Goal: Find specific fact: Find specific fact

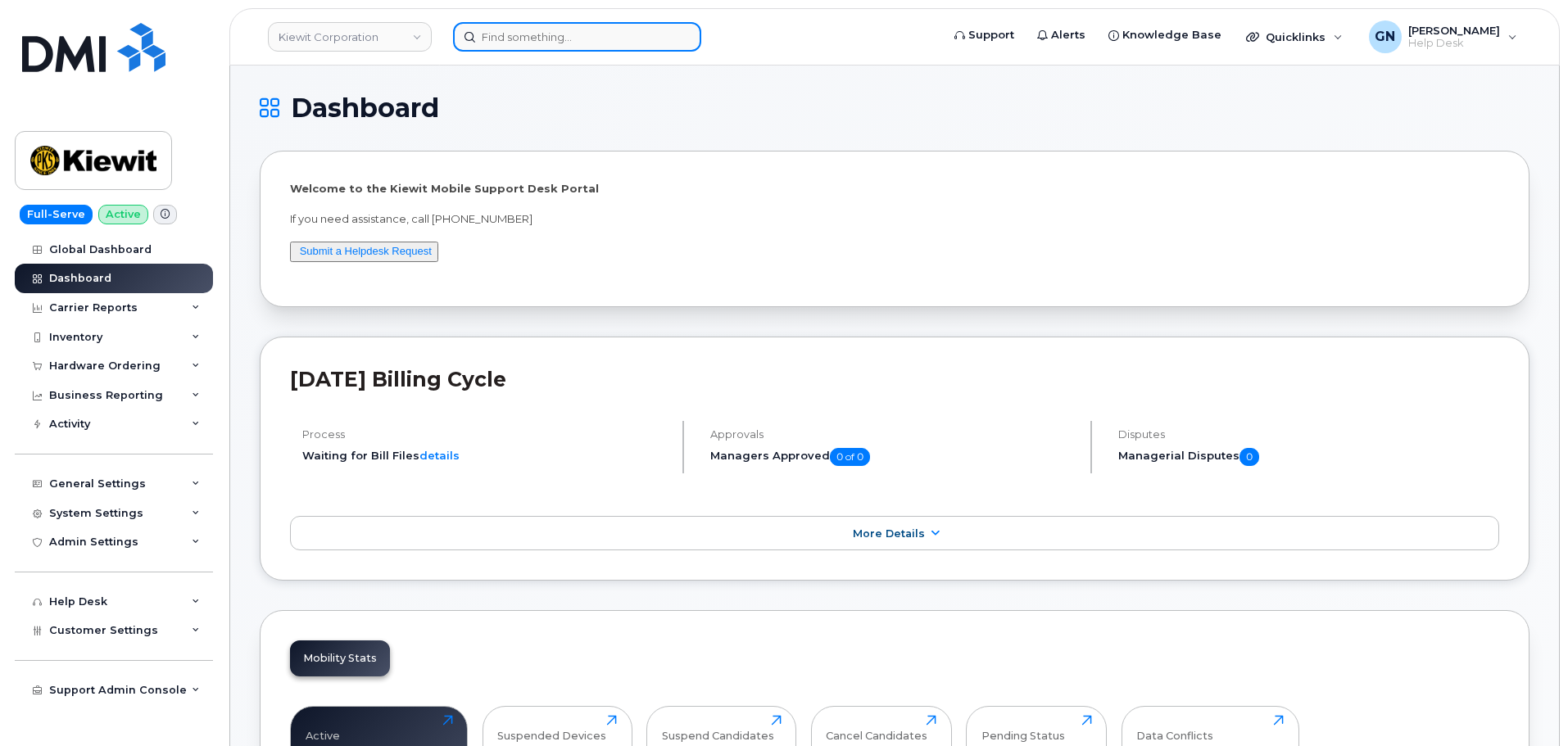
click at [563, 40] on input at bounding box center [577, 37] width 248 height 29
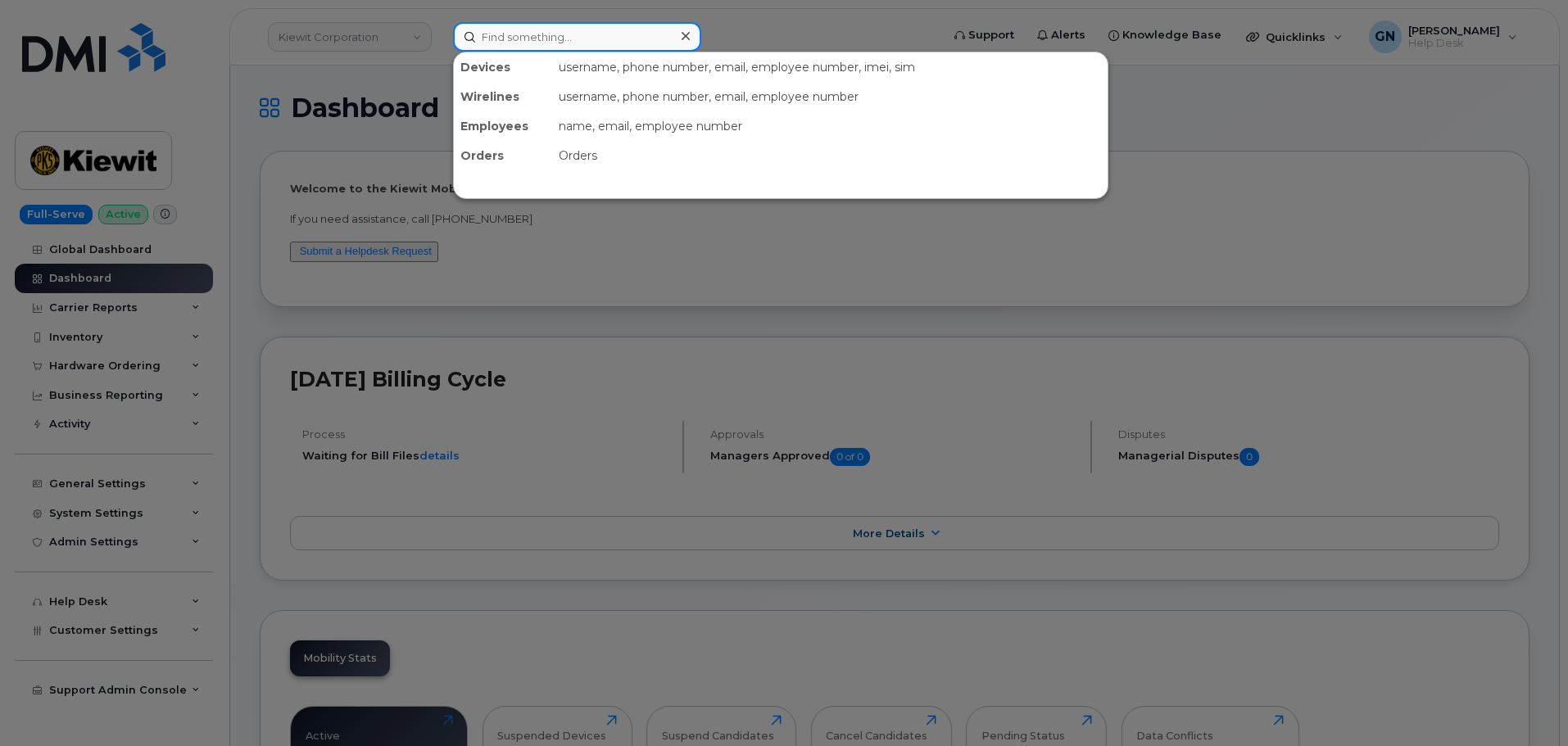
paste input "9725858014"
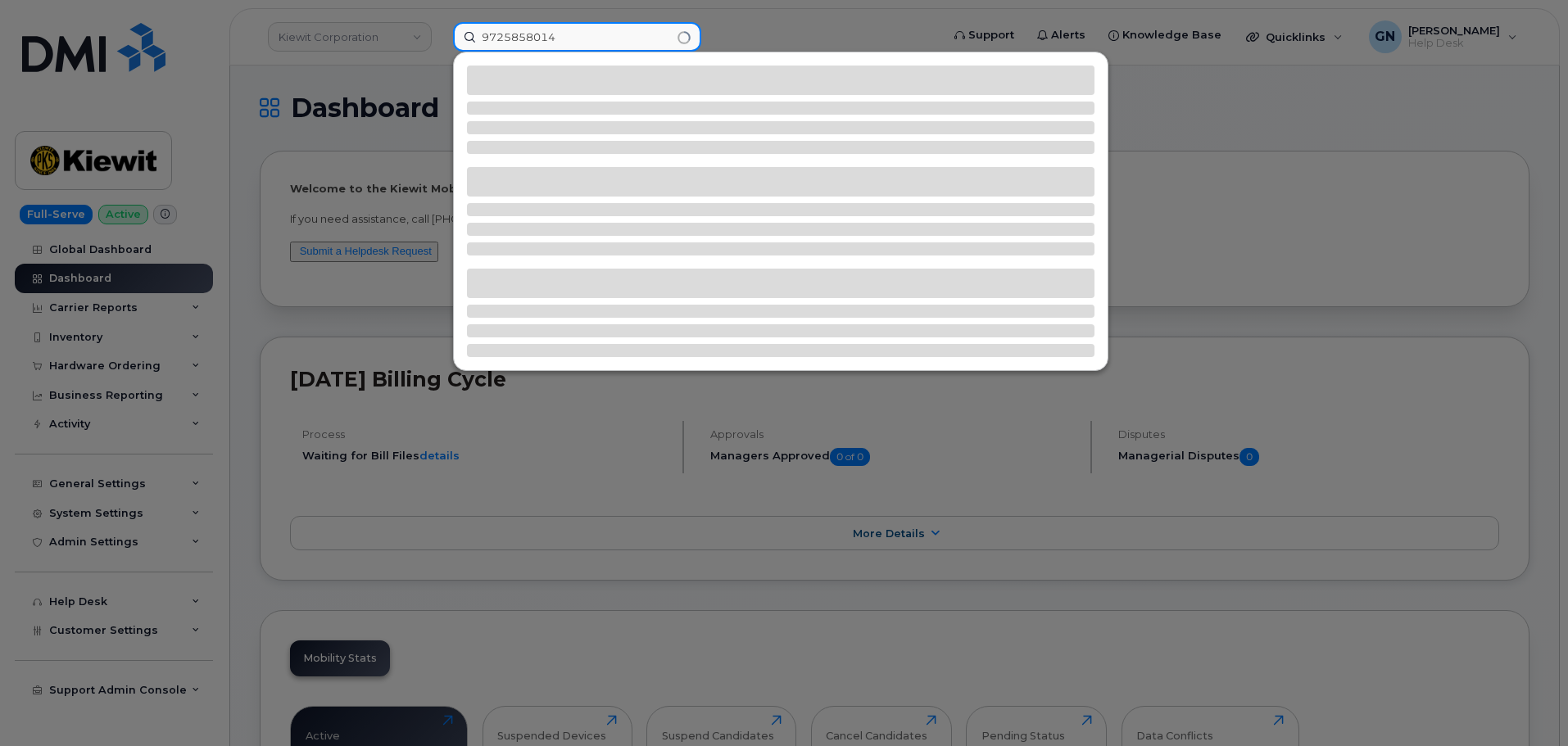
type input "9725858014"
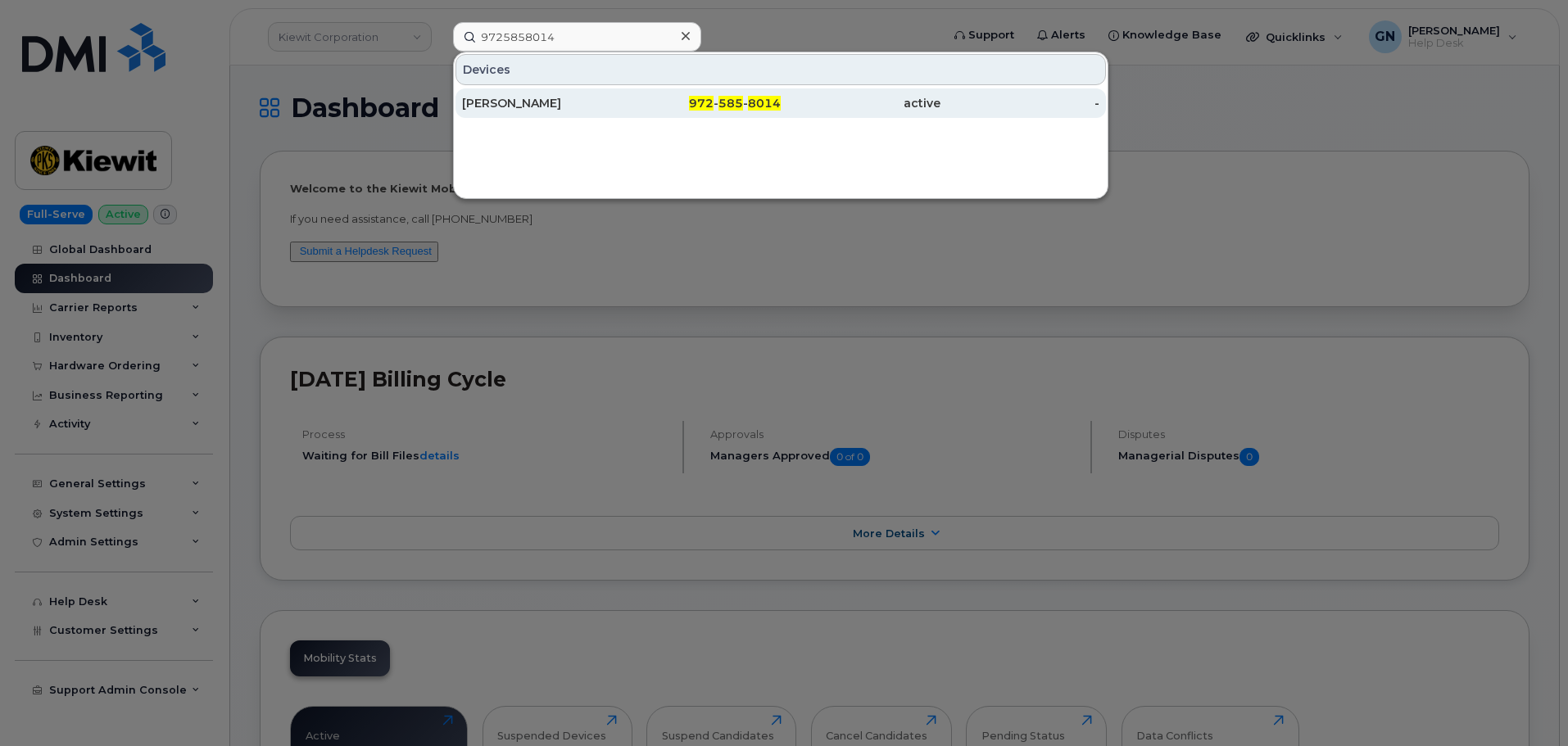
click at [645, 105] on div "972 - 585 - 8014" at bounding box center [701, 103] width 160 height 17
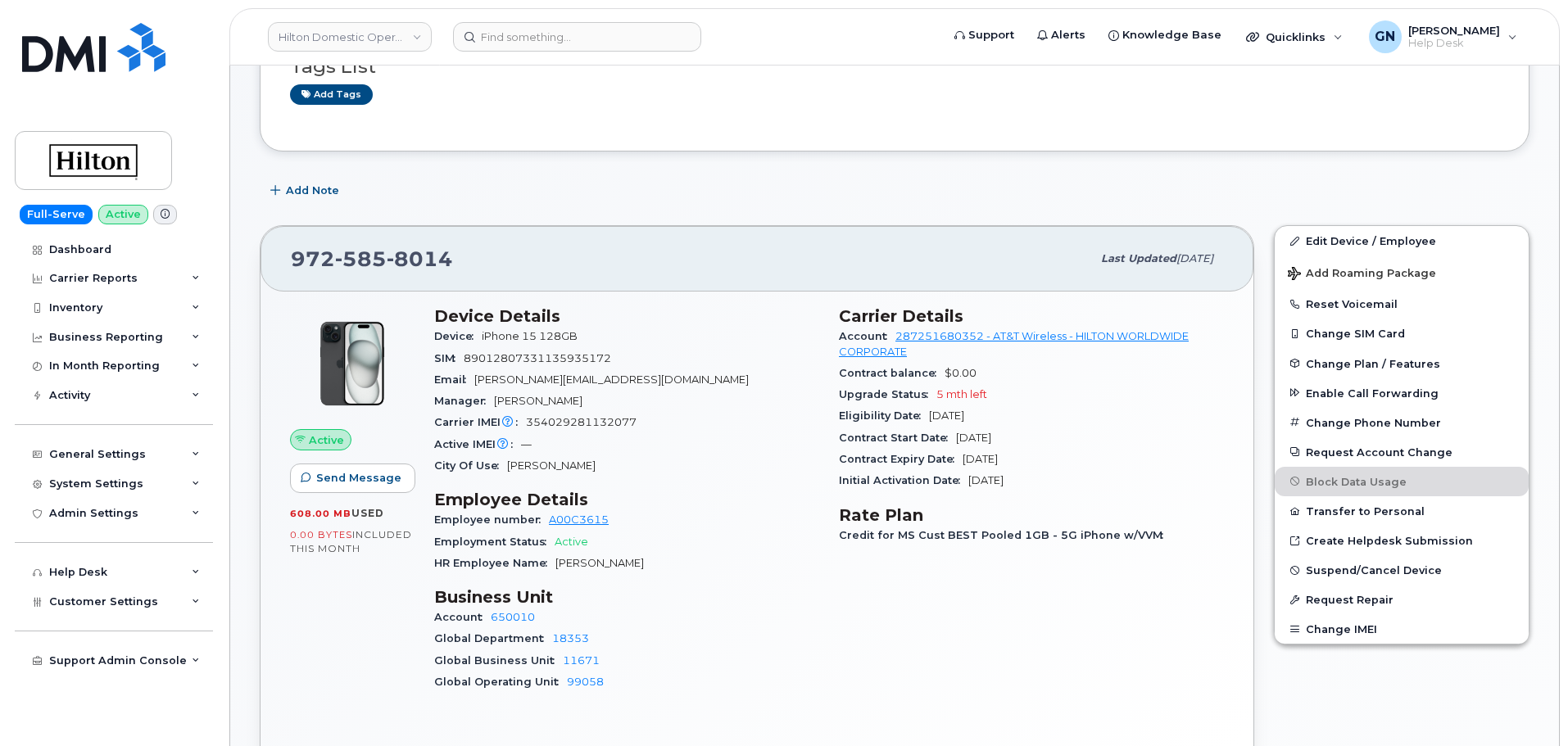
scroll to position [163, 0]
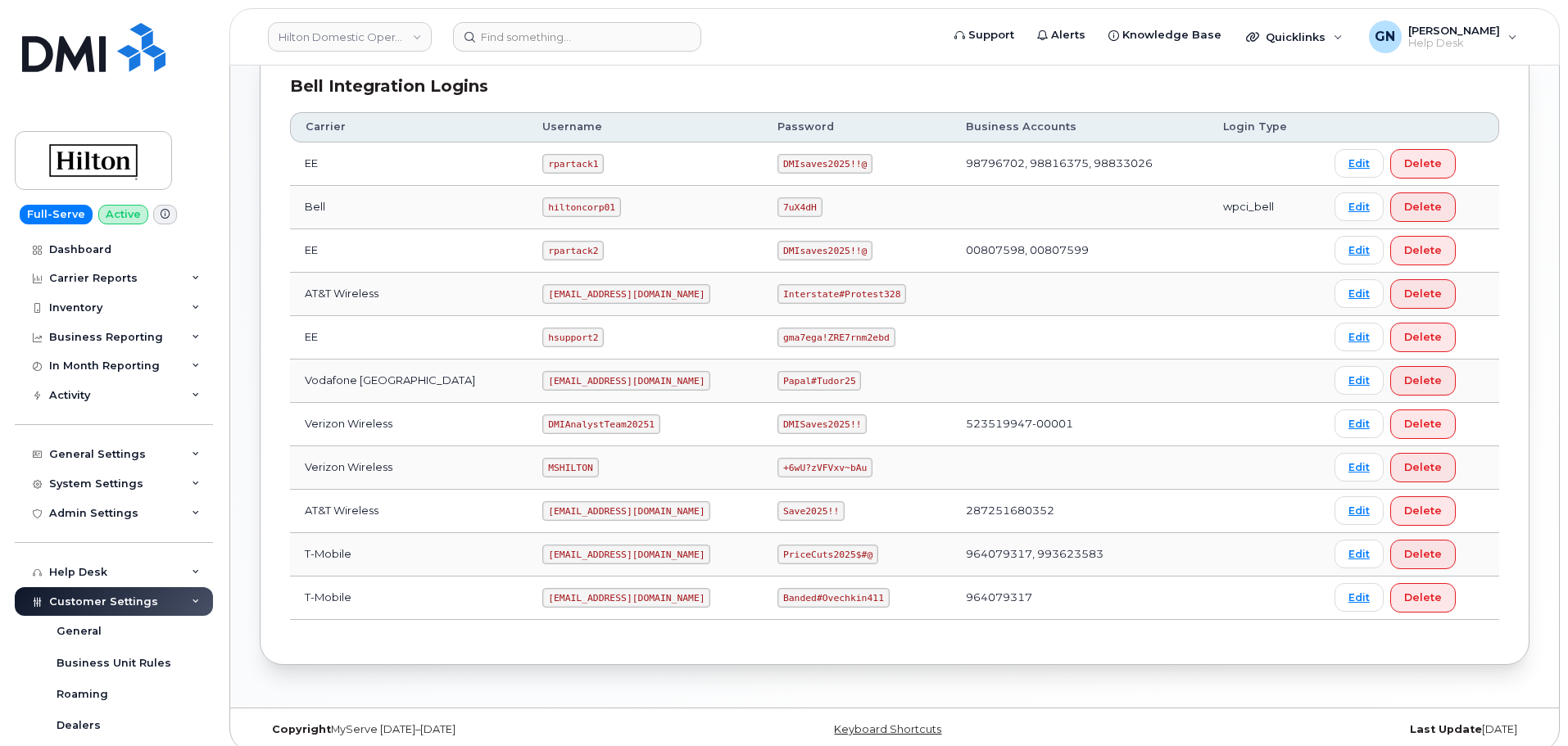
scroll to position [409, 0]
click at [551, 293] on code "[EMAIL_ADDRESS][DOMAIN_NAME]" at bounding box center [625, 293] width 168 height 19
click at [552, 293] on code "[EMAIL_ADDRESS][DOMAIN_NAME]" at bounding box center [625, 293] width 168 height 19
click at [552, 295] on code "[EMAIL_ADDRESS][DOMAIN_NAME]" at bounding box center [625, 293] width 168 height 19
copy code "[EMAIL_ADDRESS][DOMAIN_NAME]"
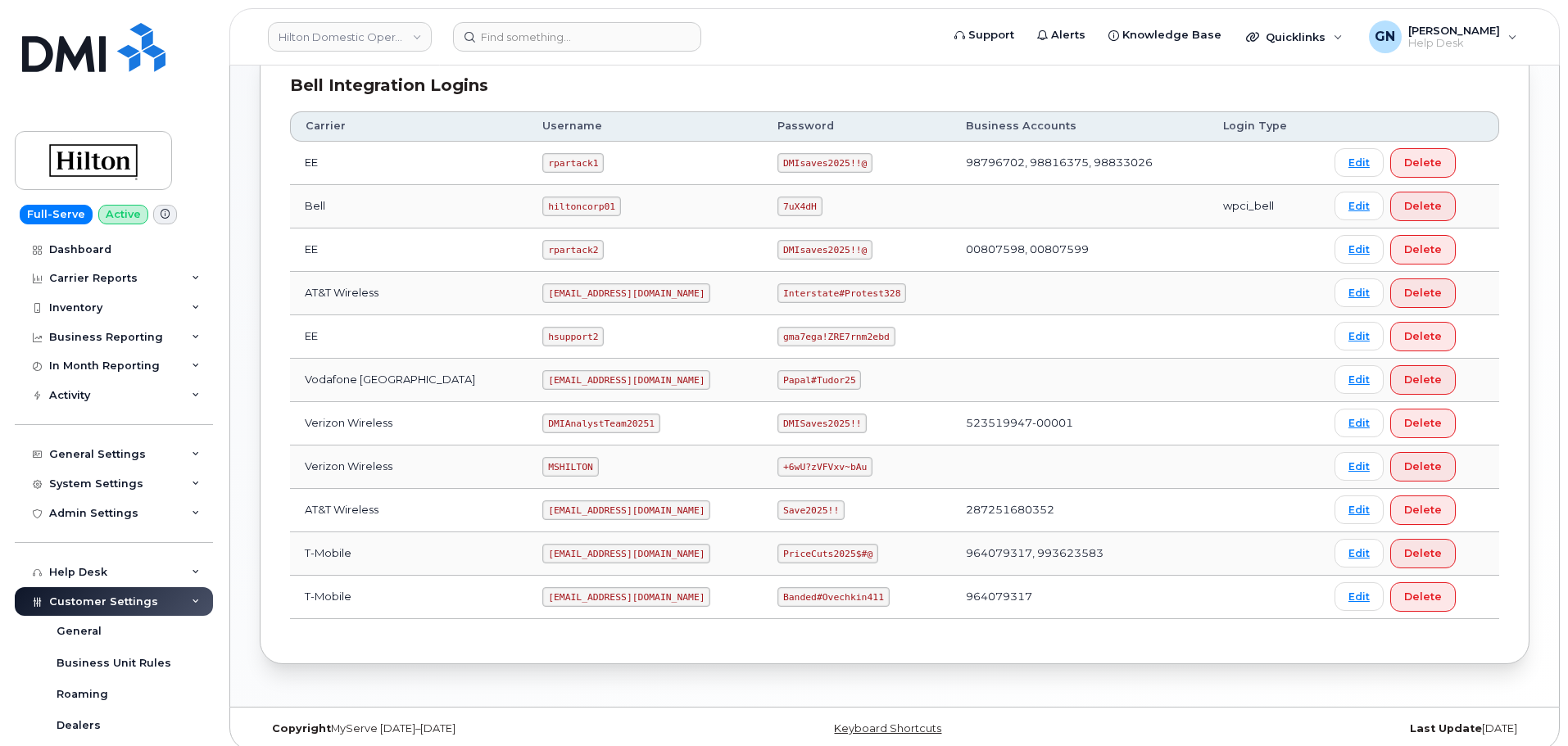
click at [805, 288] on code "Interstate#Protest328" at bounding box center [841, 293] width 128 height 19
copy code "Interstate#Protest328"
